Goal: Task Accomplishment & Management: Use online tool/utility

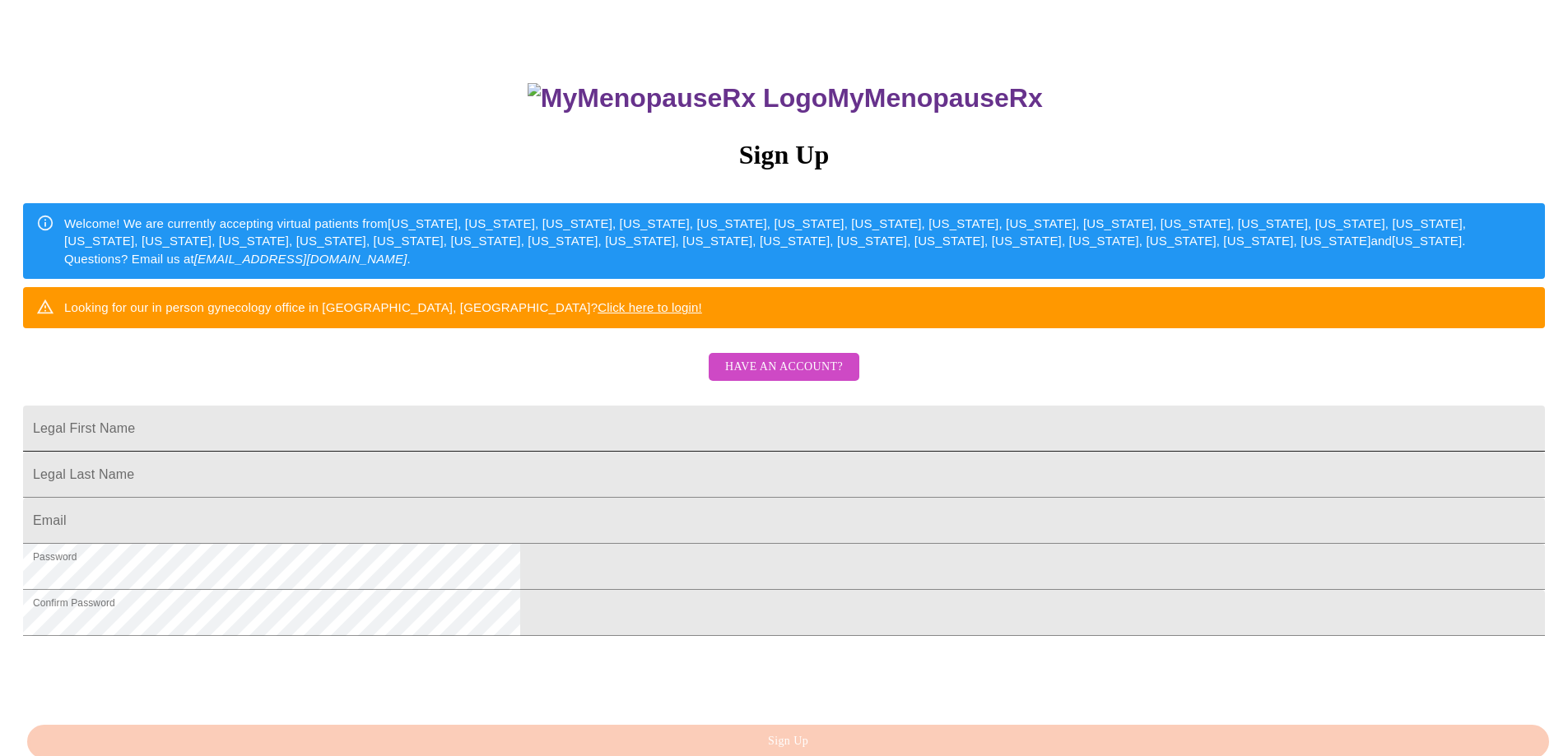
scroll to position [284, 0]
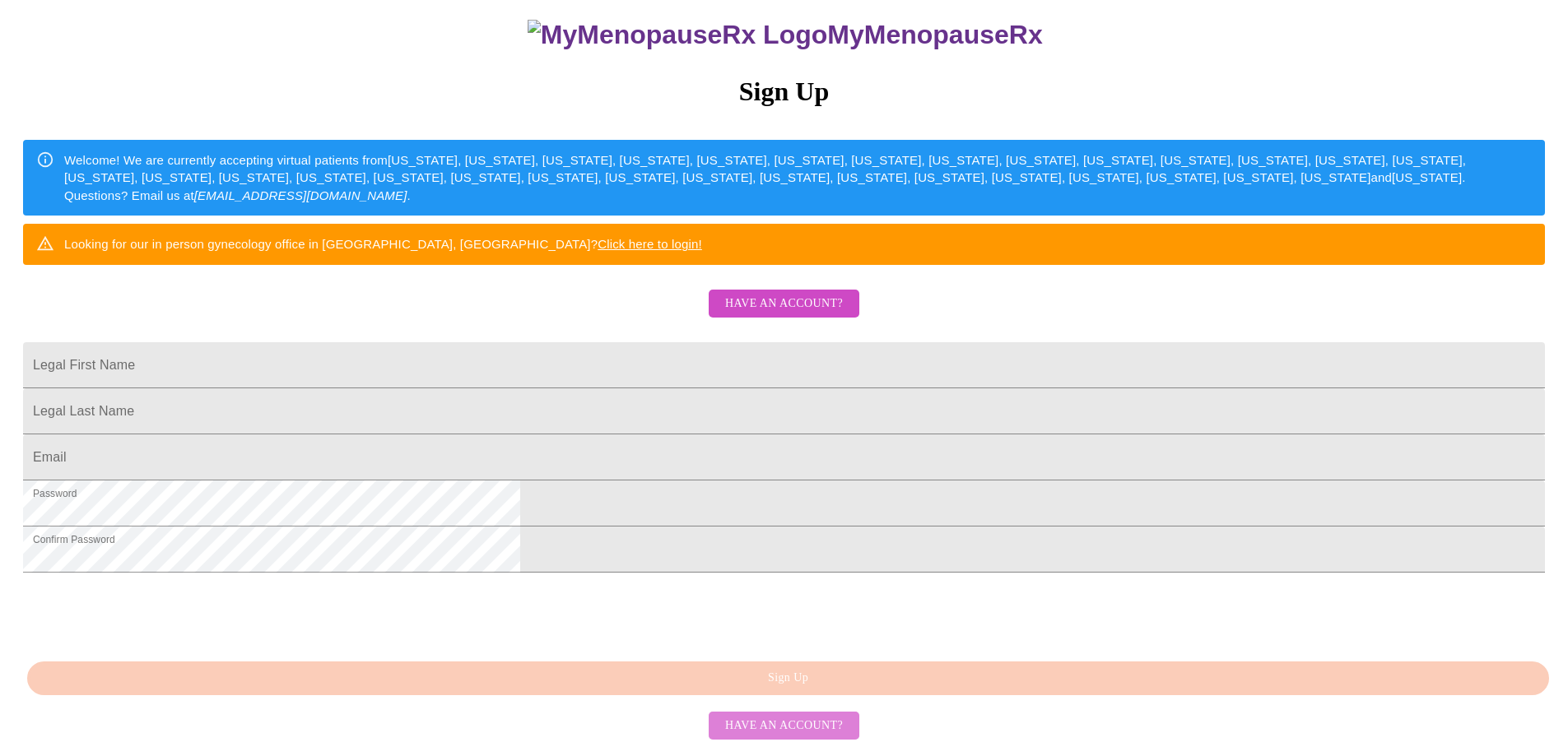
click at [810, 730] on span "Have an account?" at bounding box center [784, 726] width 118 height 20
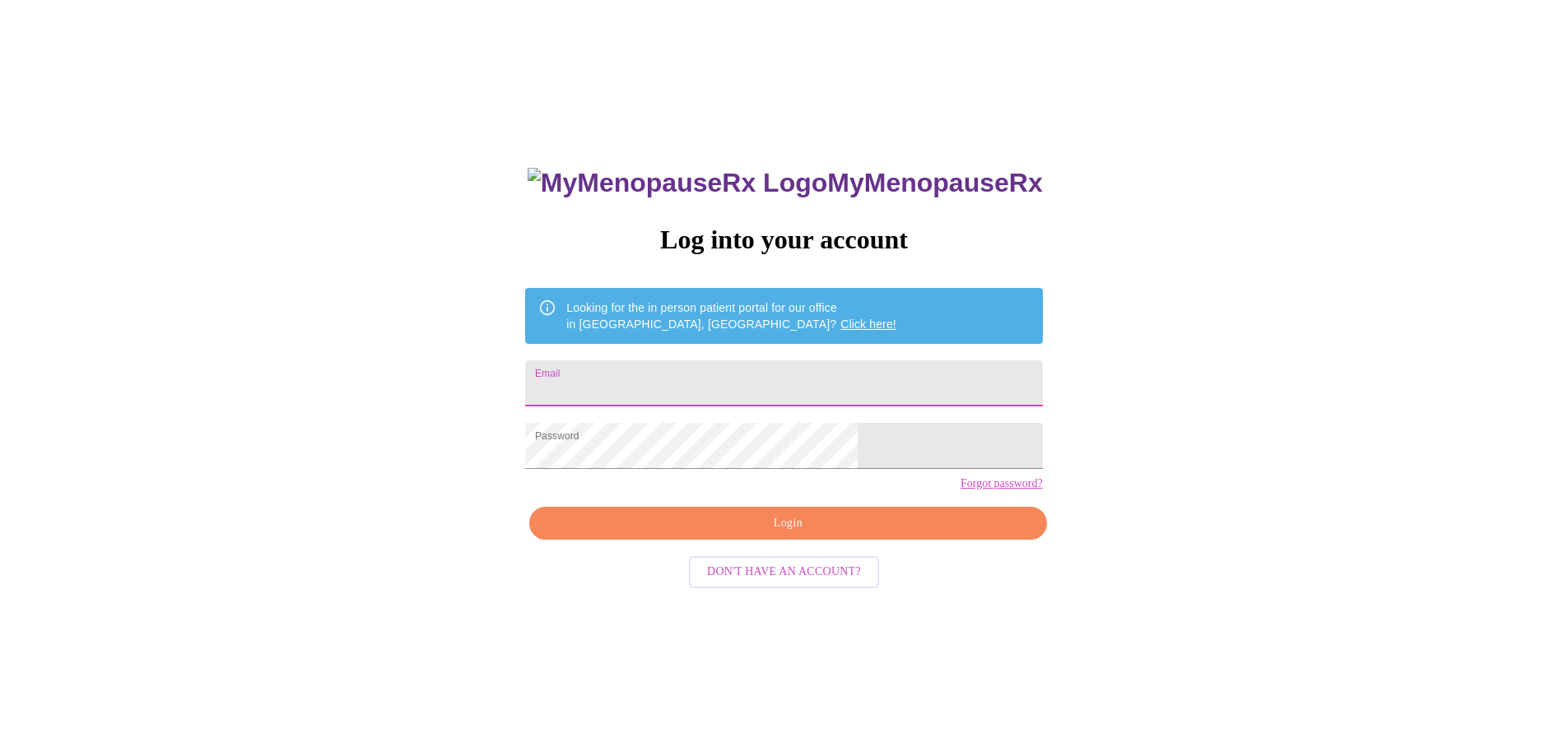
click at [694, 367] on input "Email" at bounding box center [784, 383] width 517 height 46
type input "[EMAIL_ADDRESS][DOMAIN_NAME]"
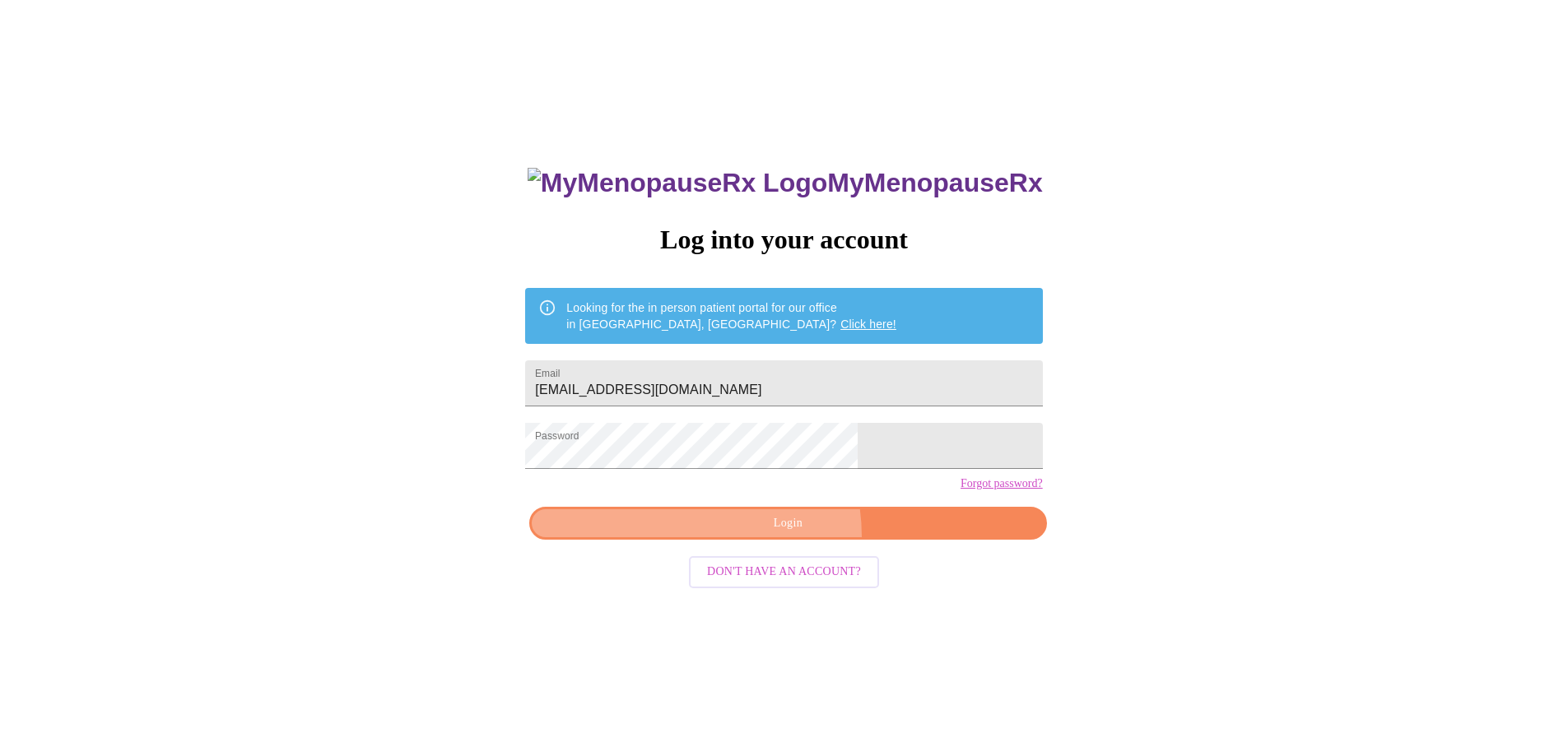
click at [750, 541] on button "Login" at bounding box center [787, 524] width 517 height 34
click at [750, 566] on div "MyMenopauseRx Log into your account Looking for the in person patient portal fo…" at bounding box center [784, 520] width 550 height 756
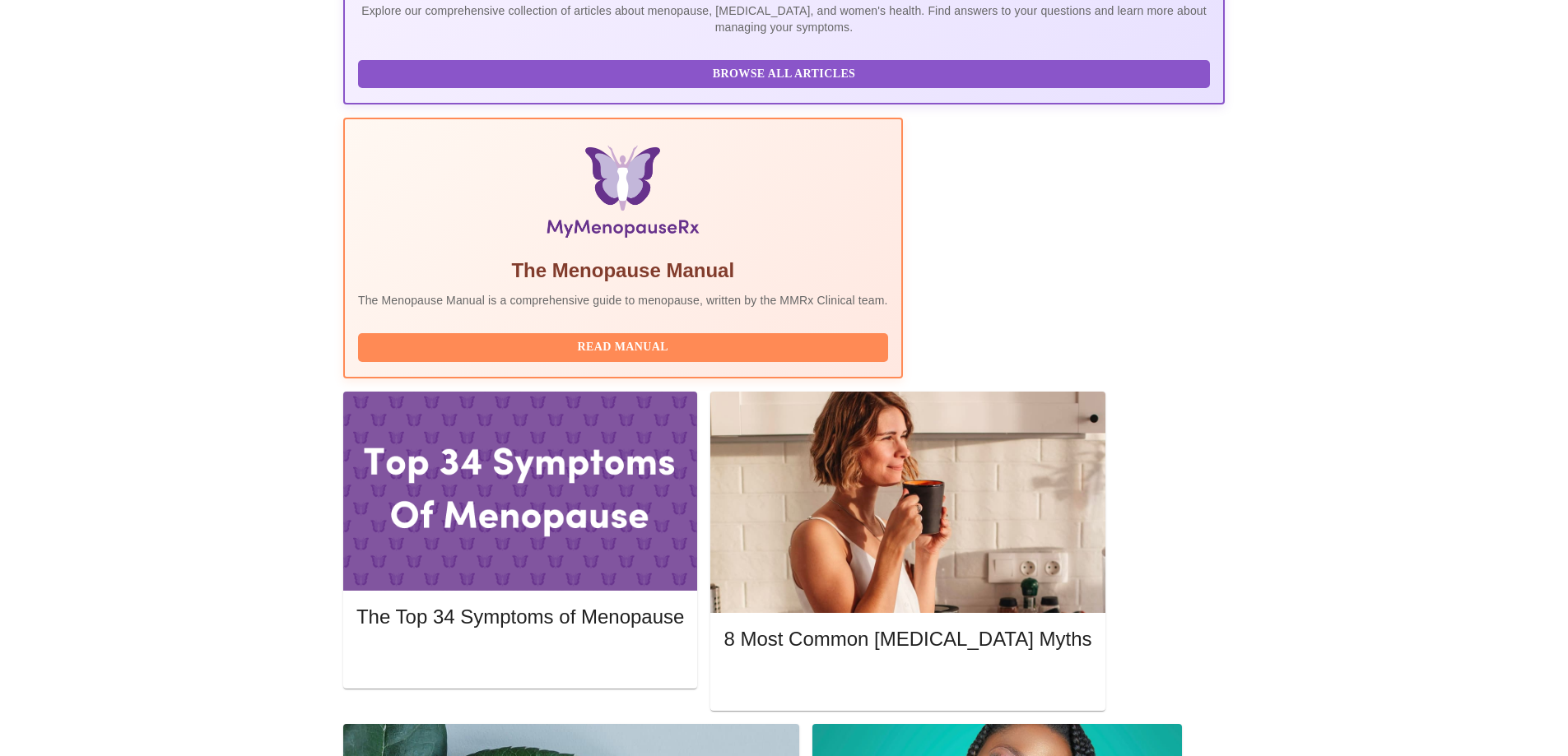
scroll to position [412, 0]
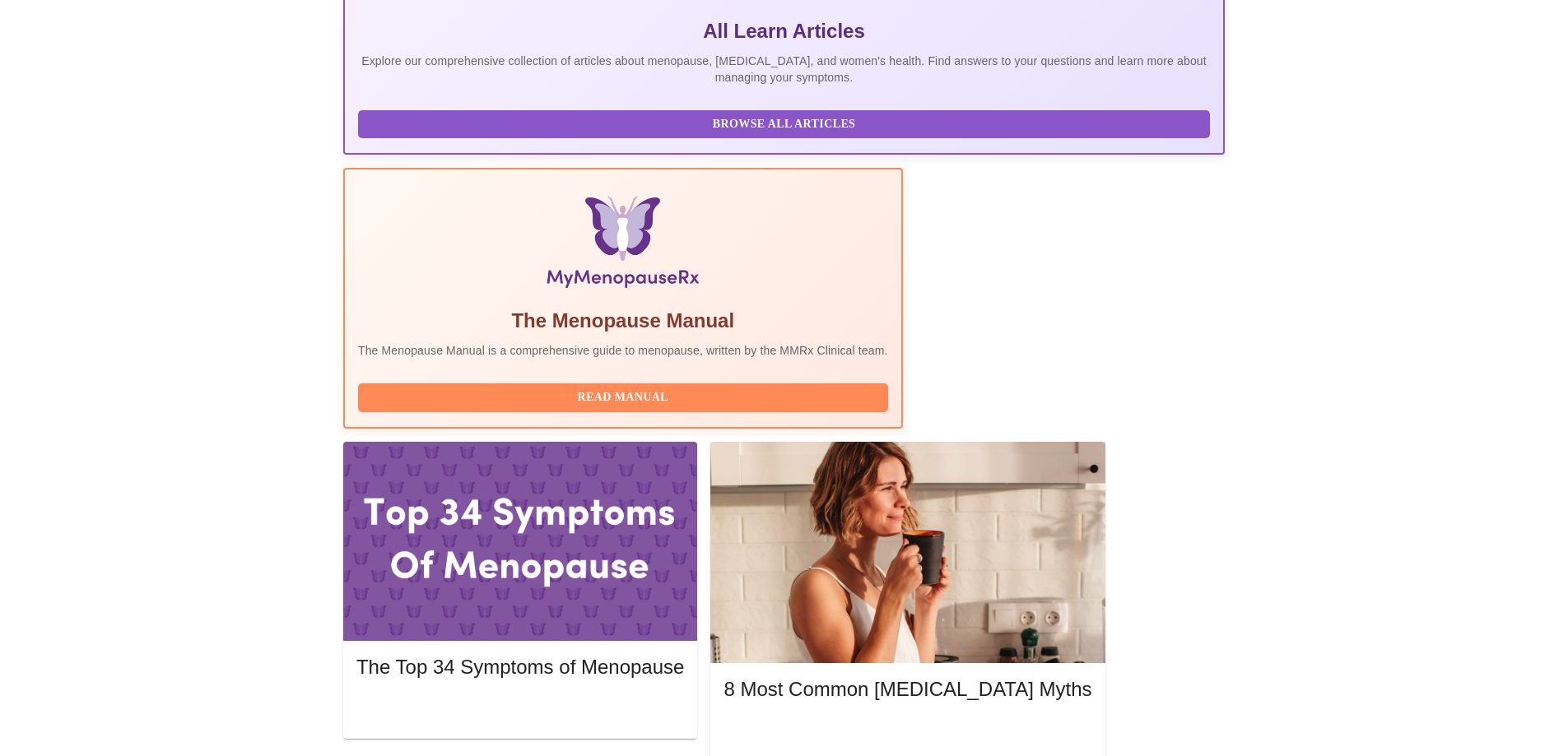
scroll to position [329, 0]
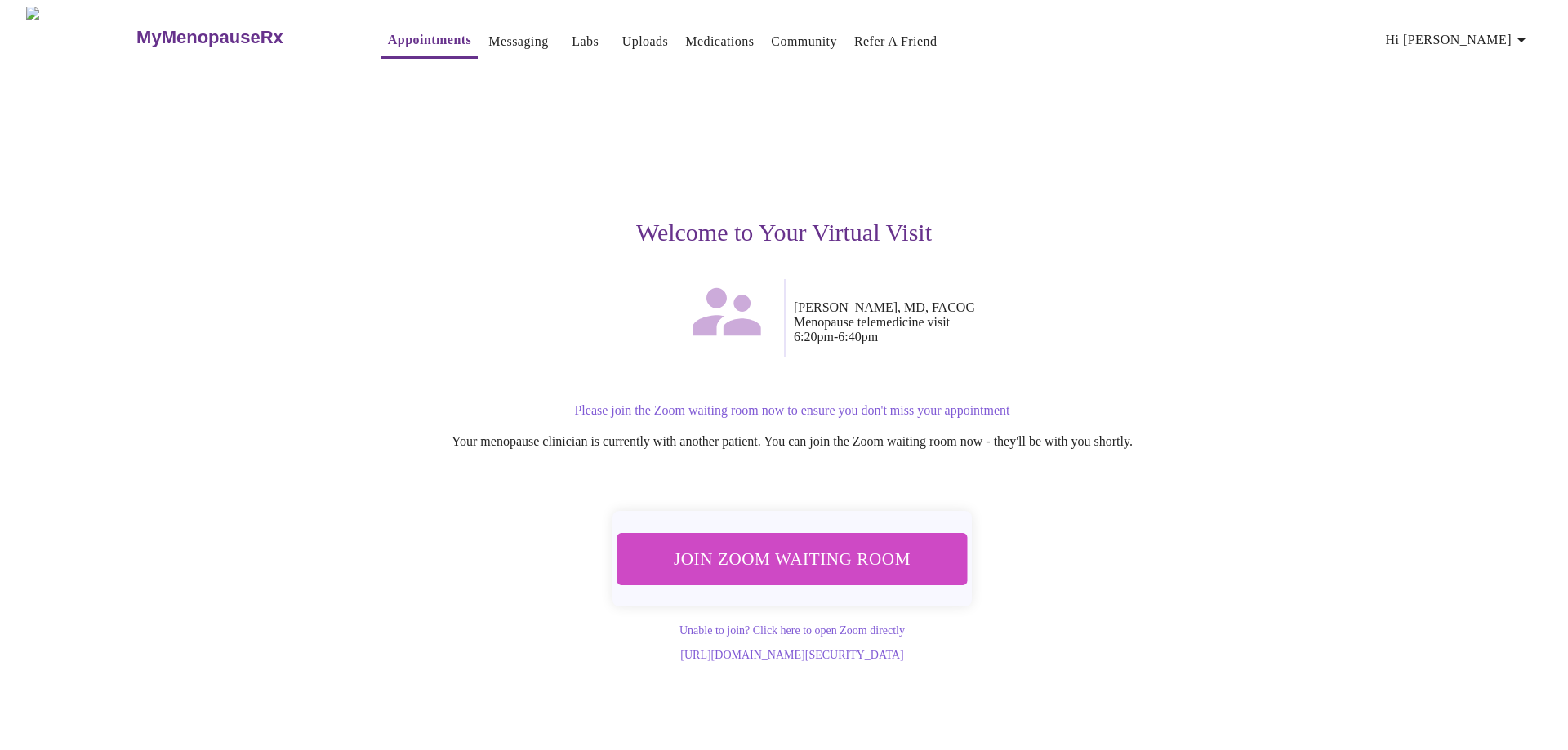
click at [765, 557] on span "Join Zoom Waiting Room" at bounding box center [792, 558] width 307 height 30
